Goal: Transaction & Acquisition: Purchase product/service

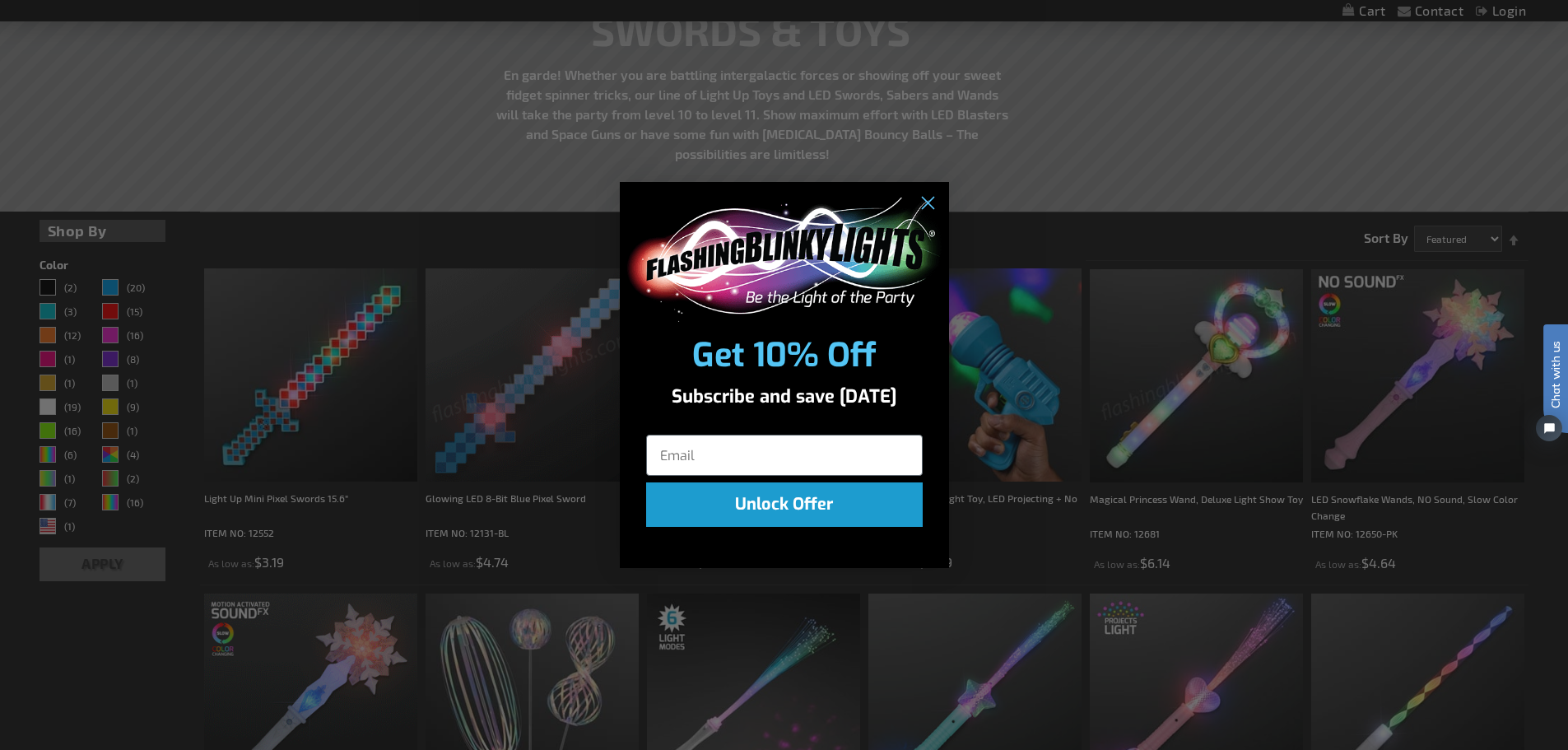
scroll to position [247, 0]
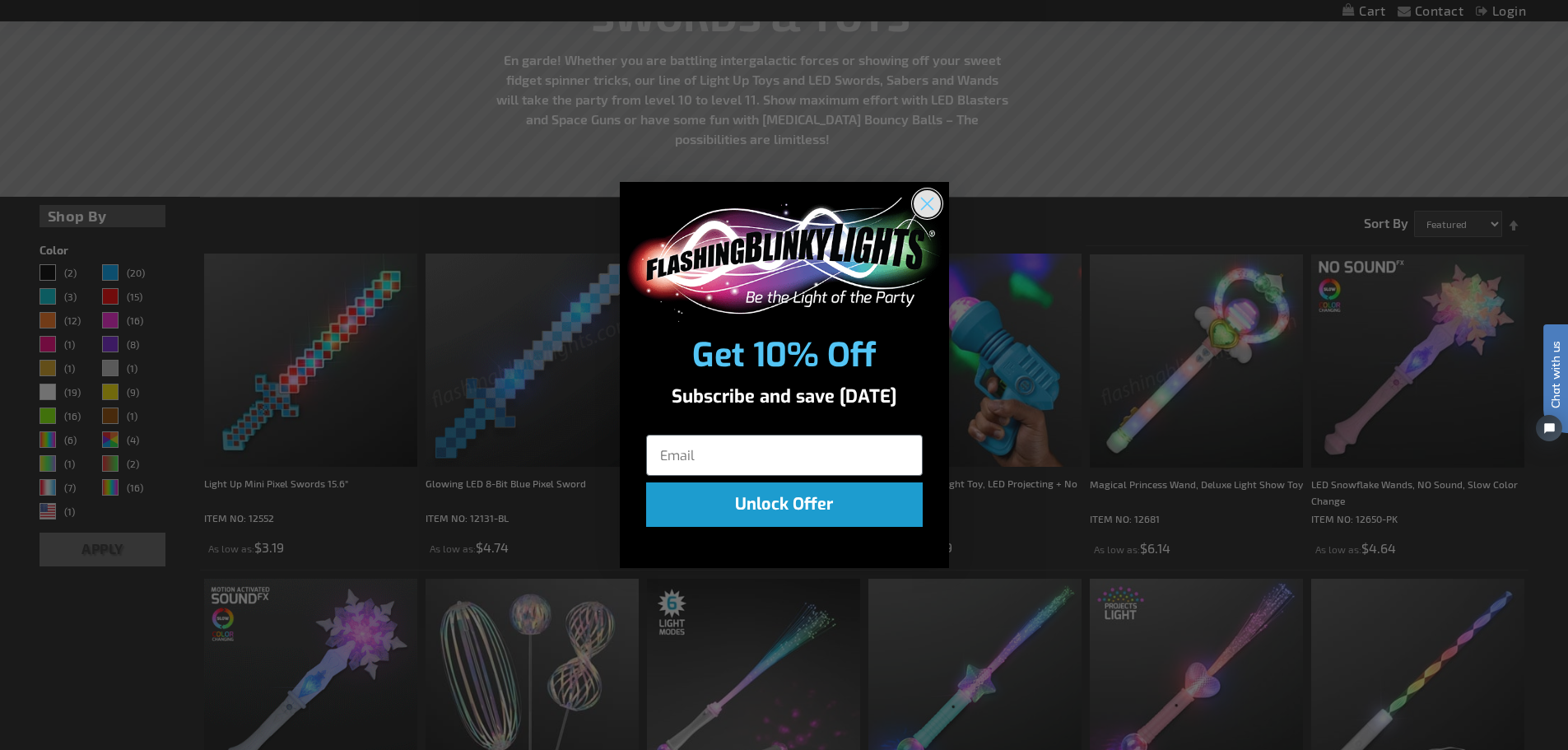
click at [926, 209] on circle "Close dialog" at bounding box center [926, 203] width 27 height 27
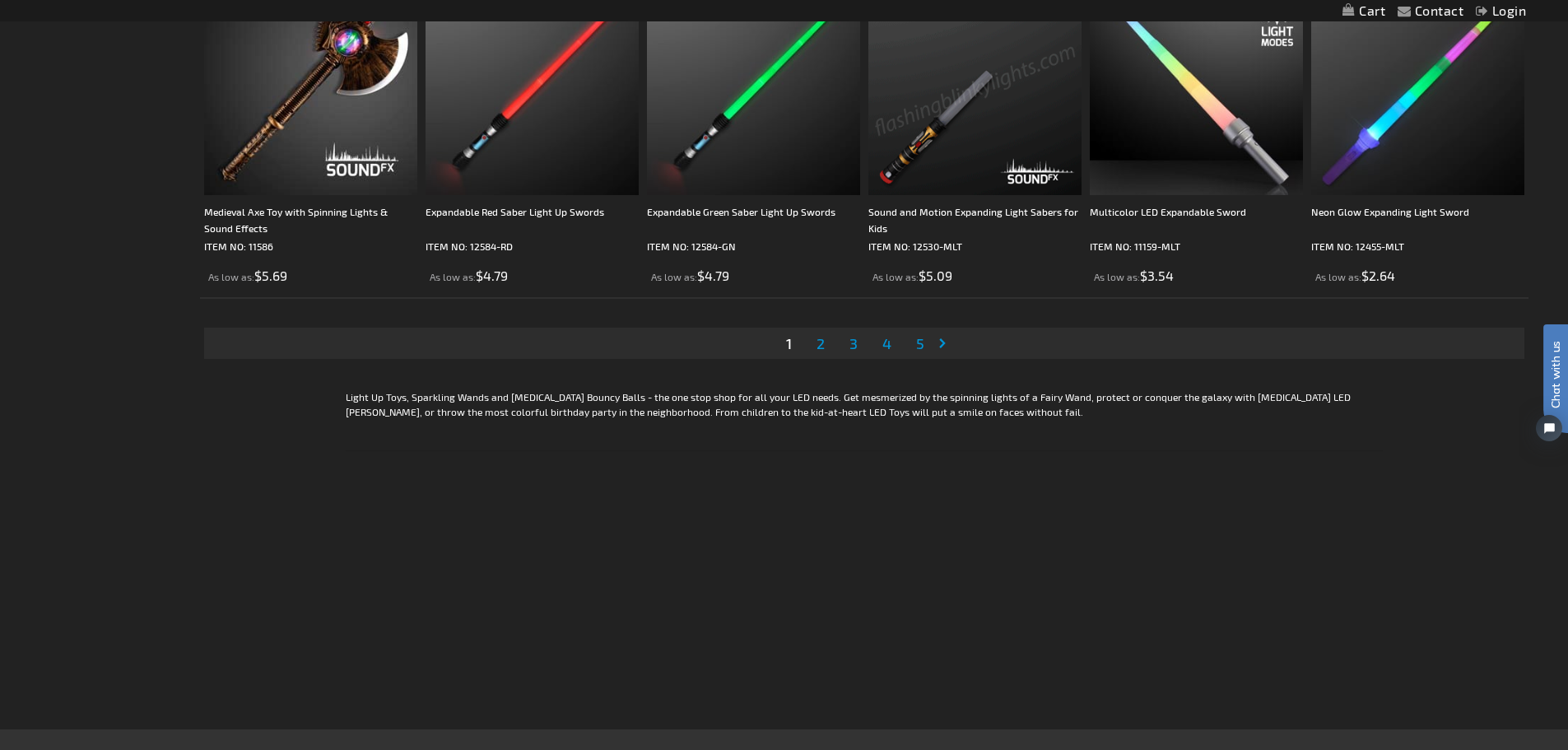
scroll to position [3457, 0]
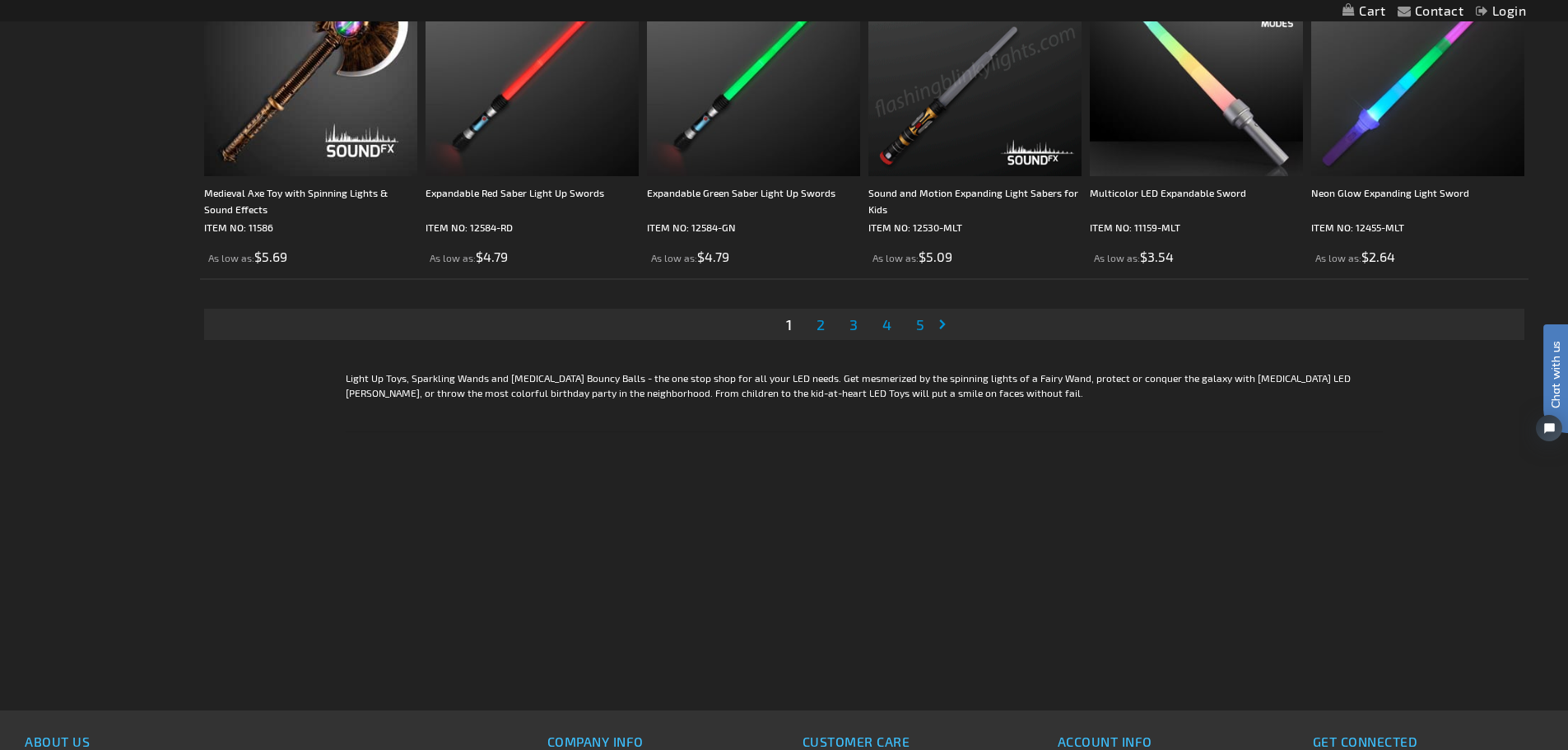
click at [943, 323] on link "Page Next" at bounding box center [946, 324] width 17 height 24
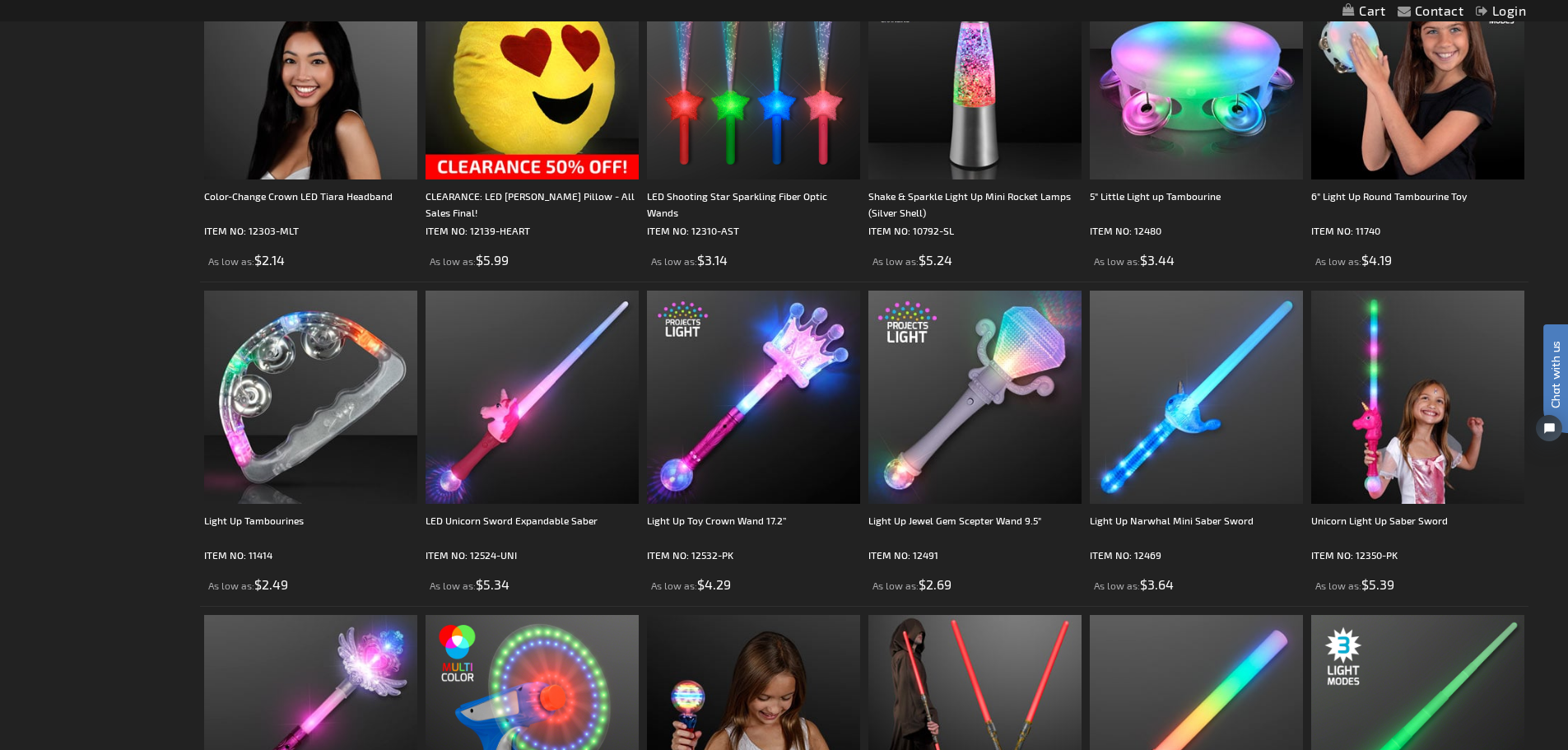
scroll to position [988, 0]
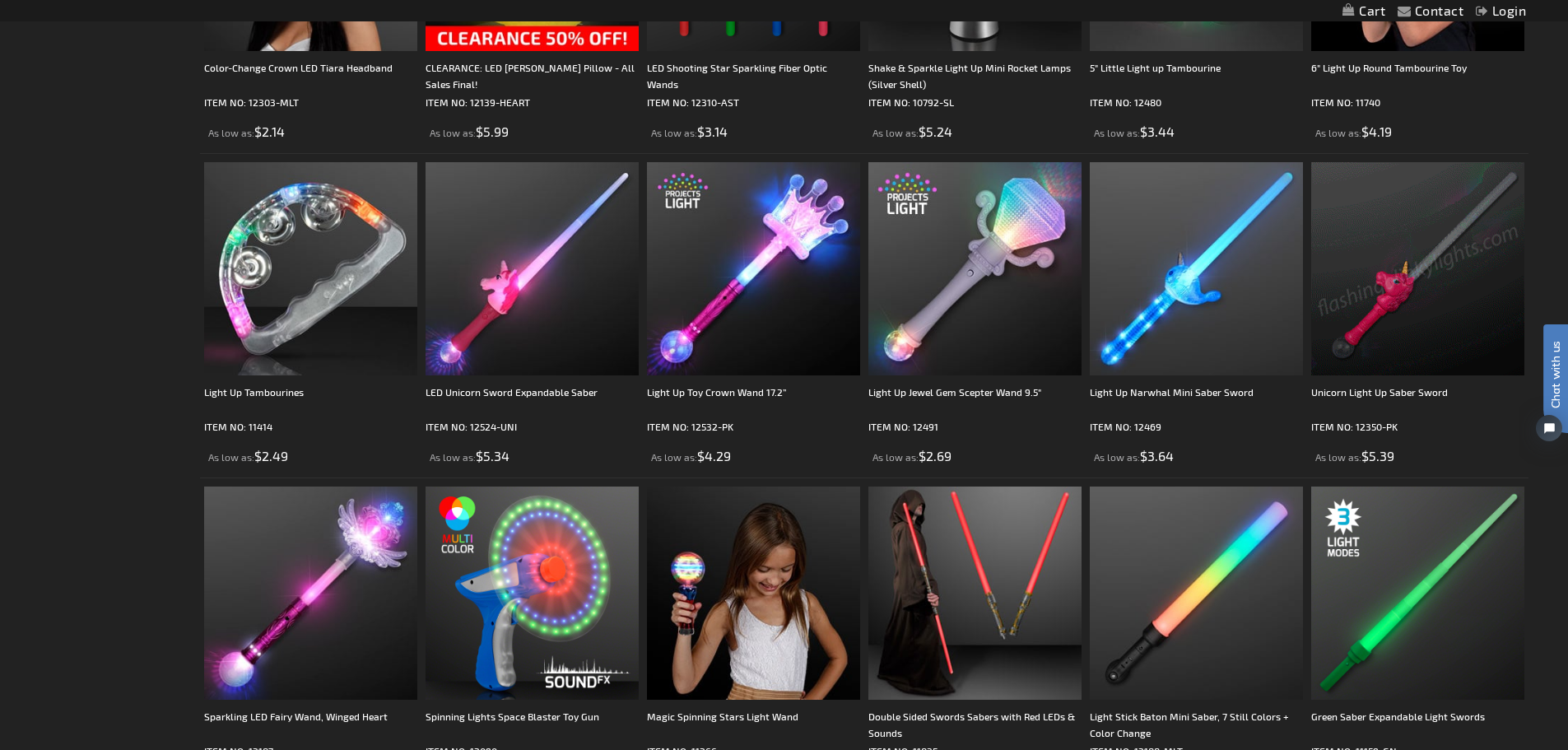
click at [1418, 355] on img at bounding box center [1418, 269] width 214 height 214
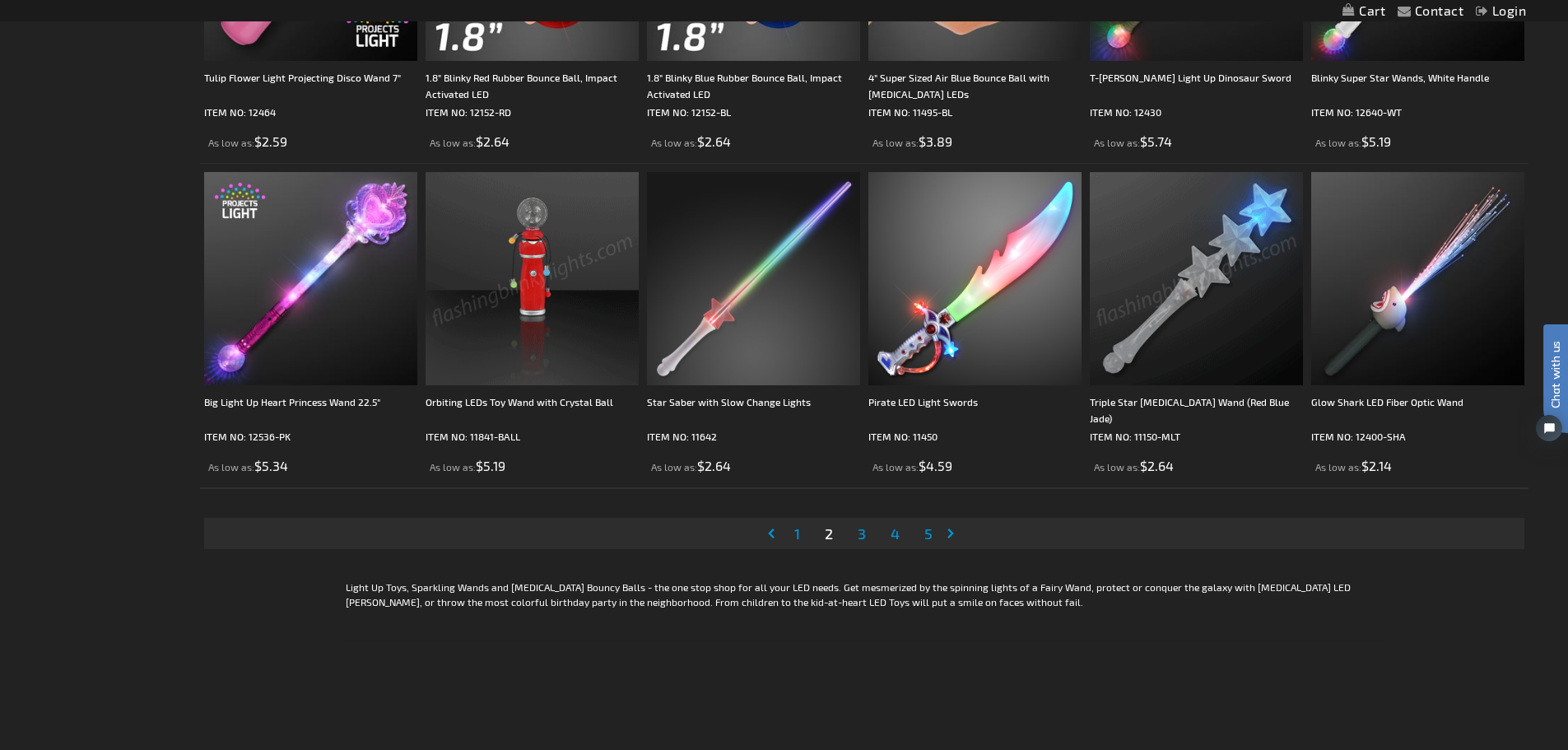
scroll to position [3293, 0]
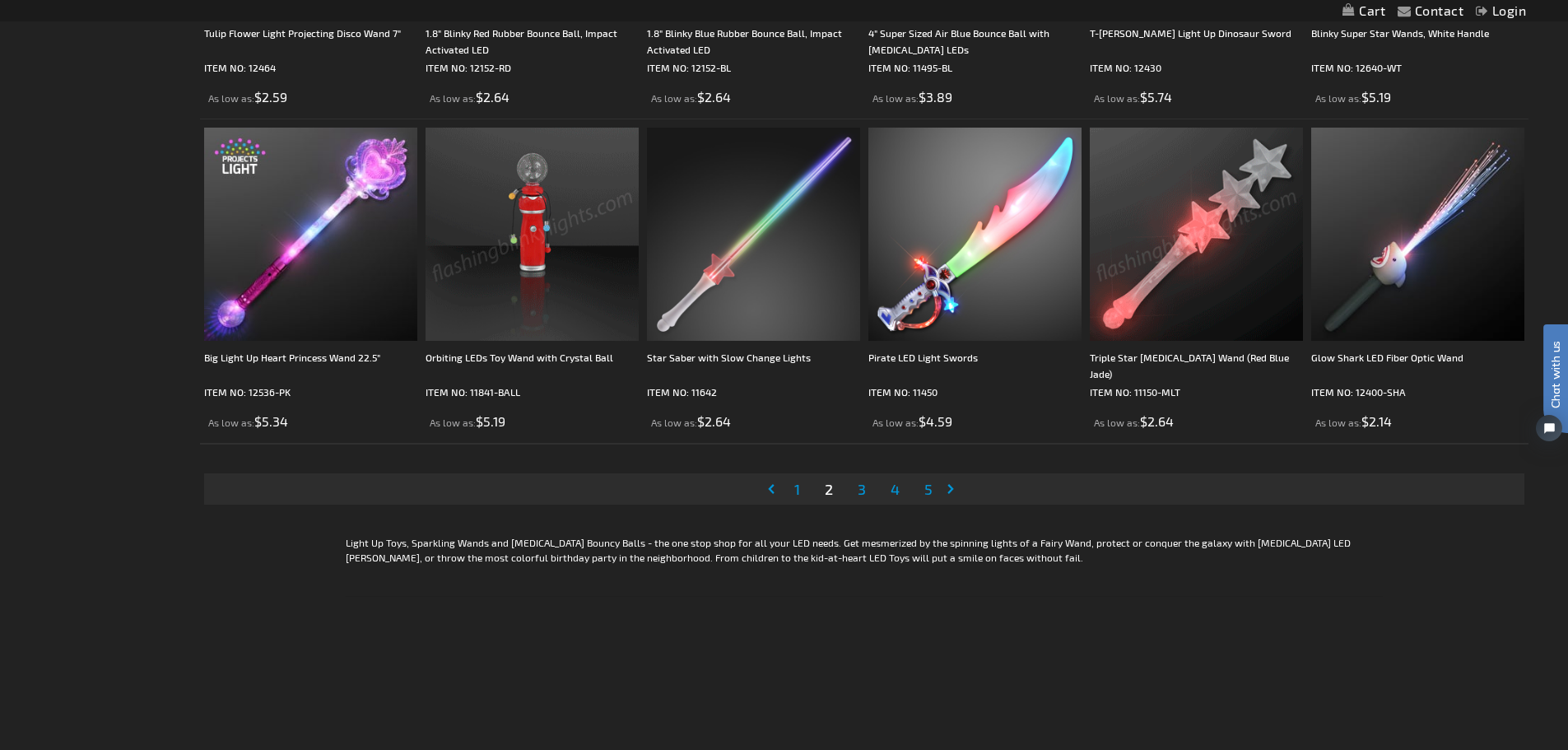
click at [949, 487] on link "Page Next" at bounding box center [954, 489] width 17 height 24
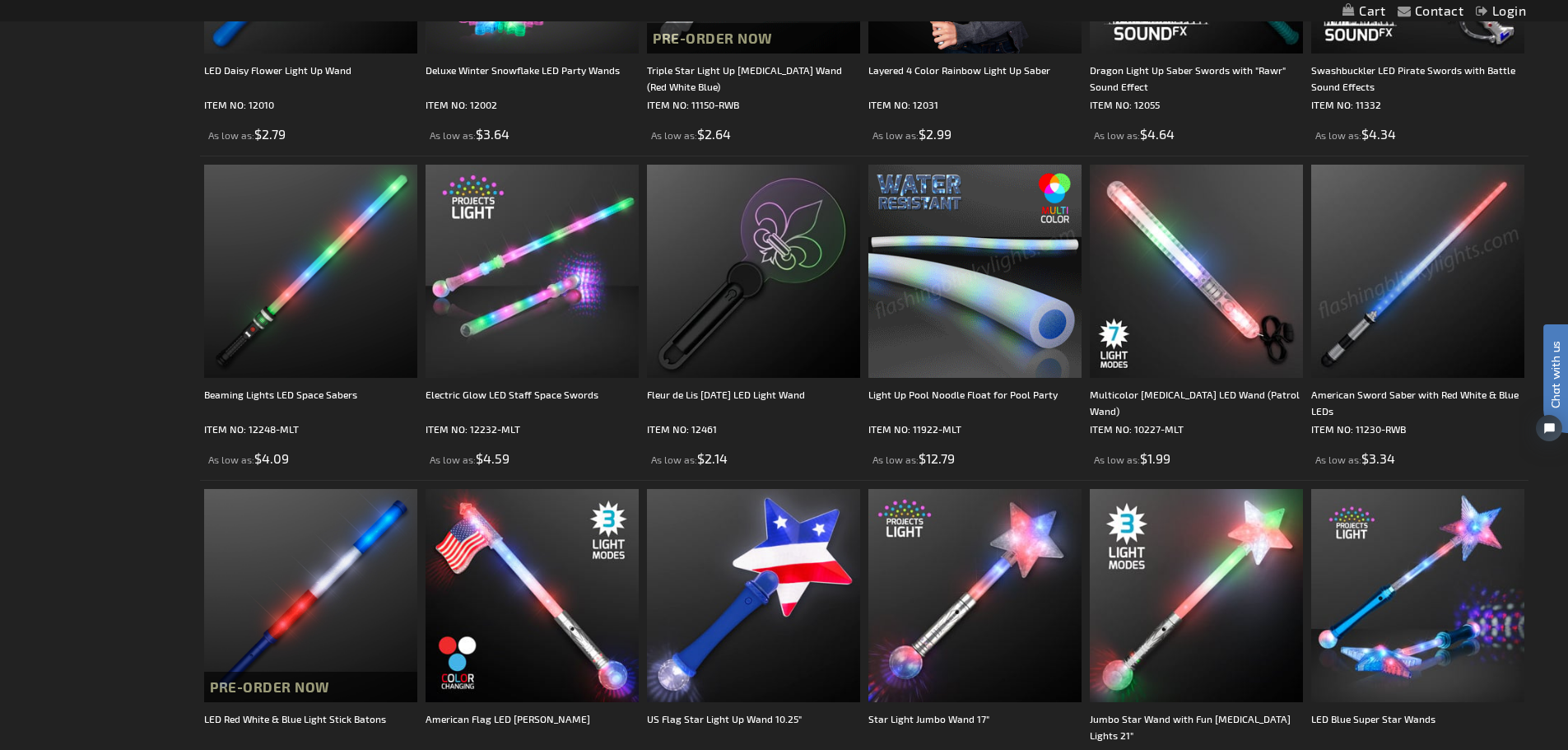
scroll to position [988, 0]
